Goal: Navigation & Orientation: Find specific page/section

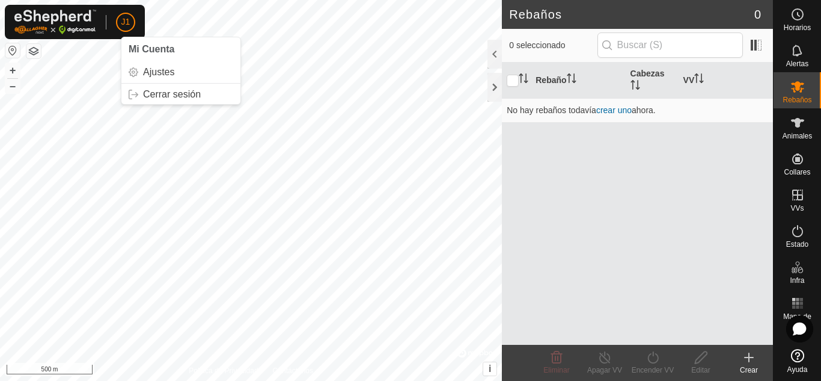
click at [129, 22] on span "J1" at bounding box center [125, 22] width 9 height 13
